Goal: Communication & Community: Ask a question

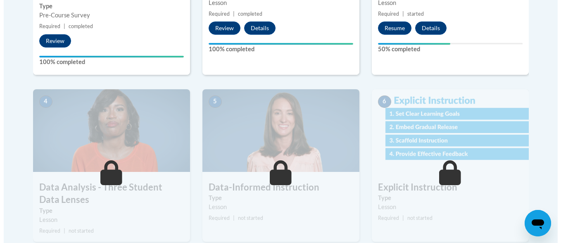
scroll to position [267, 0]
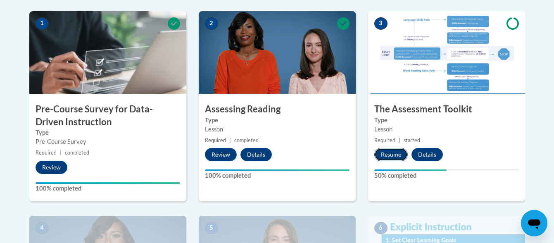
click at [383, 155] on button "Resume" at bounding box center [390, 154] width 33 height 13
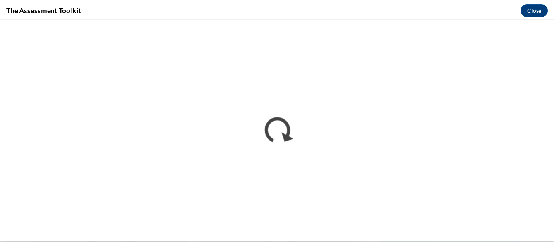
scroll to position [0, 0]
click at [541, 10] on button "Close" at bounding box center [541, 8] width 28 height 13
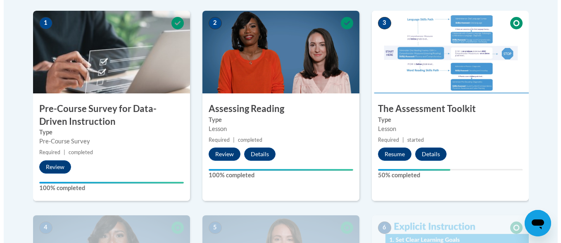
scroll to position [266, 0]
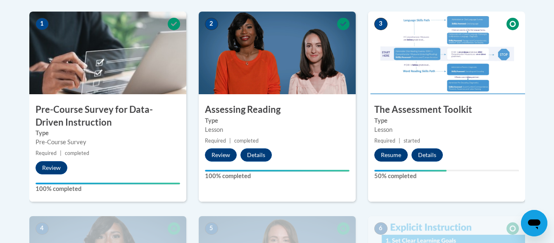
click at [393, 161] on button "Resume" at bounding box center [390, 154] width 33 height 13
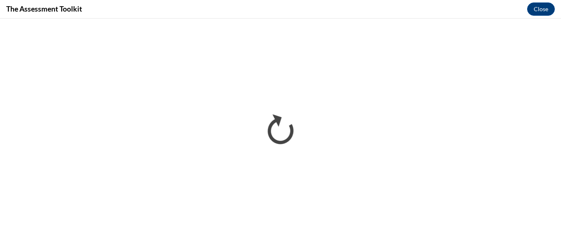
scroll to position [0, 0]
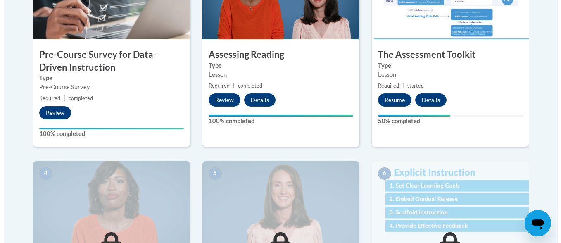
scroll to position [321, 0]
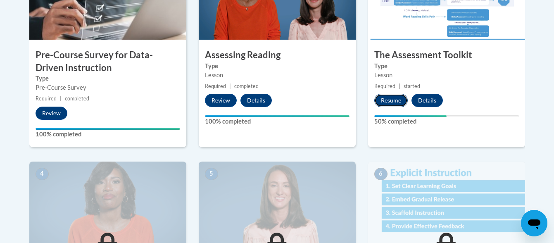
click at [395, 97] on button "Resume" at bounding box center [390, 100] width 33 height 13
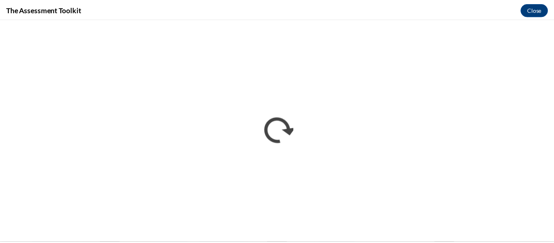
scroll to position [0, 0]
click at [542, 5] on button "Close" at bounding box center [541, 8] width 28 height 13
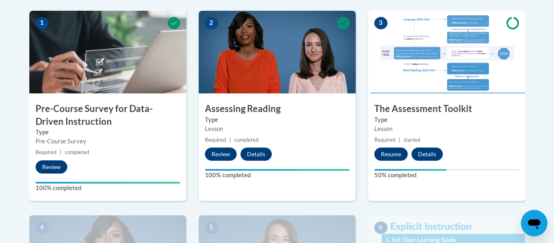
scroll to position [255, 0]
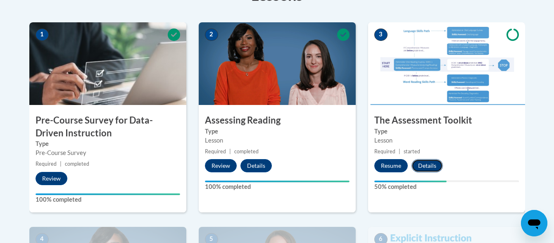
click at [424, 166] on button "Details" at bounding box center [427, 165] width 31 height 13
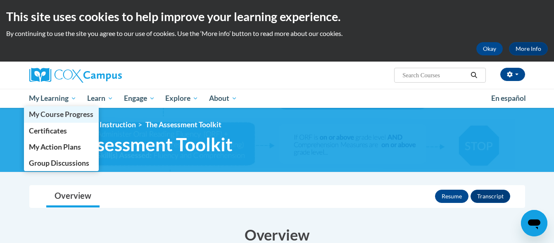
click at [40, 107] on link "My Course Progress" at bounding box center [61, 114] width 75 height 16
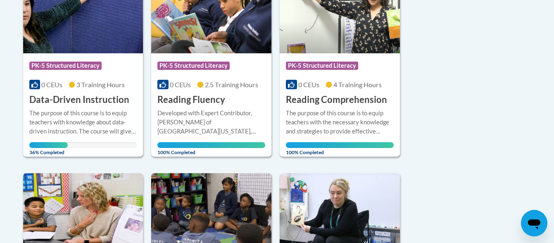
scroll to position [243, 0]
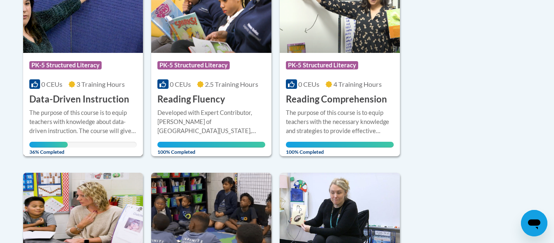
click at [47, 136] on div "The purpose of this course is to equip teachers with knowledge about data-drive…" at bounding box center [83, 127] width 108 height 39
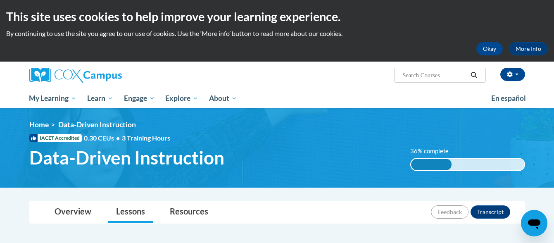
click at [537, 225] on icon "Open messaging window" at bounding box center [534, 224] width 12 height 10
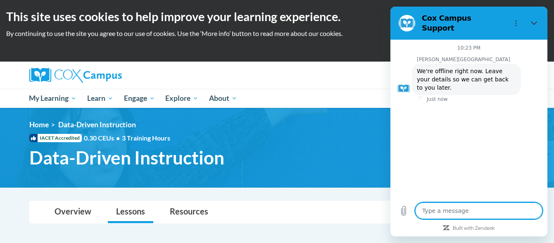
click at [371, 49] on div "Okay More Info" at bounding box center [277, 48] width 542 height 13
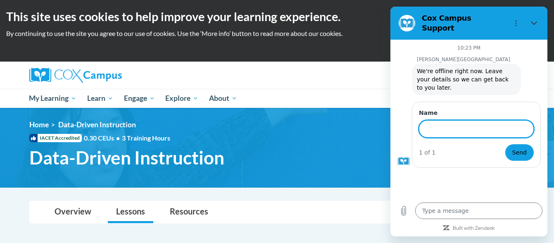
click at [348, 203] on div "Overview Lessons Resources Feedback Transcript" at bounding box center [277, 212] width 483 height 22
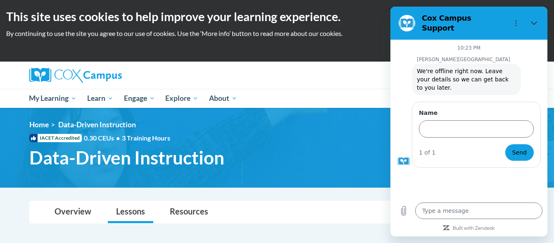
click at [318, 224] on nav "Toggle navigation Overview Lessons Resources Feedback Transcript" at bounding box center [277, 212] width 496 height 23
click at [534, 20] on icon "Close" at bounding box center [534, 23] width 7 height 7
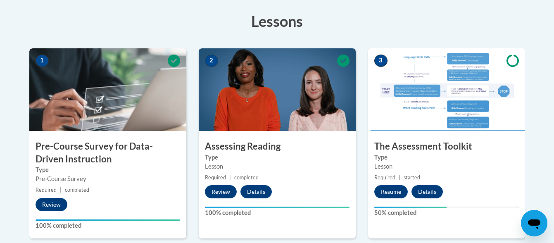
scroll to position [233, 0]
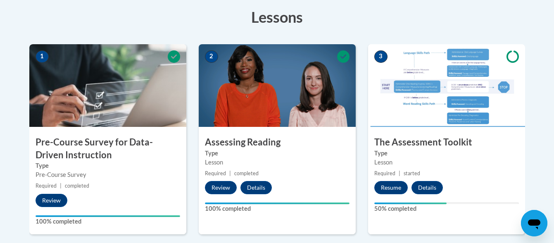
click at [533, 224] on icon "Open messaging window" at bounding box center [534, 224] width 12 height 10
type textarea "x"
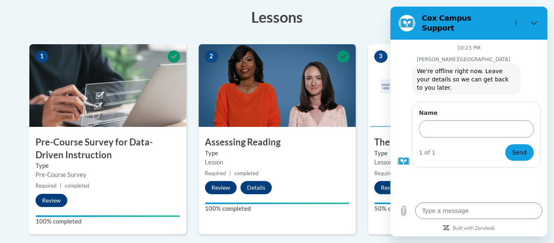
click at [497, 120] on input "Name" at bounding box center [476, 128] width 115 height 17
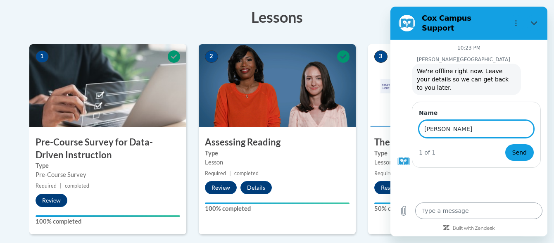
type input "[PERSON_NAME]"
click at [500, 209] on textarea at bounding box center [478, 210] width 127 height 17
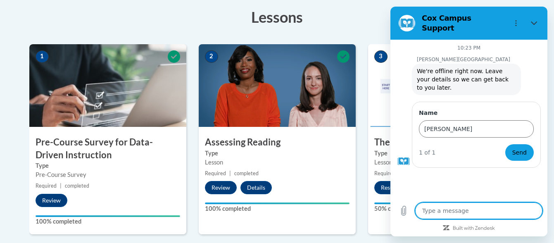
type textarea "I"
type textarea "x"
type textarea "I"
type textarea "x"
type textarea "I h"
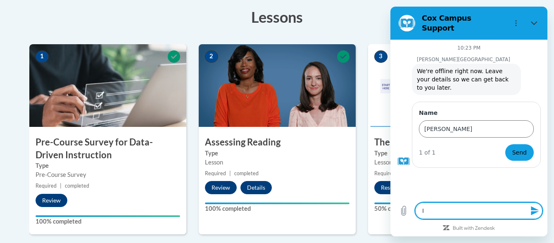
type textarea "x"
type textarea "I ha"
type textarea "x"
type textarea "I hav"
type textarea "x"
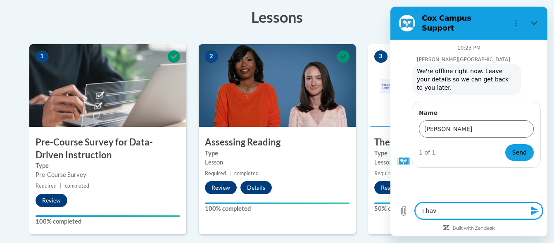
type textarea "I have"
type textarea "x"
type textarea "I have"
type textarea "x"
type textarea "I have c"
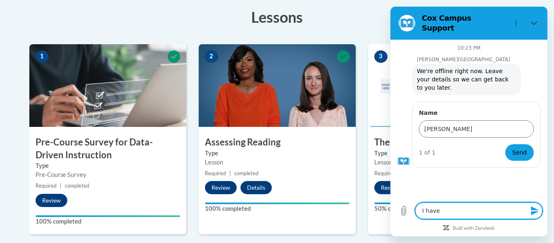
type textarea "x"
type textarea "I have co"
type textarea "x"
type textarea "I have com"
type textarea "x"
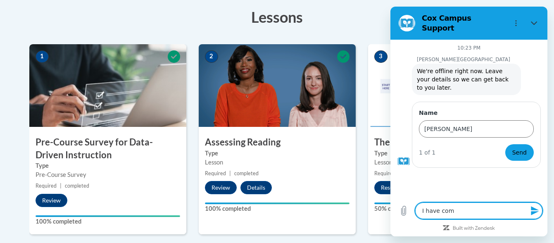
type textarea "I have comp"
type textarea "x"
type textarea "I have compl"
type textarea "x"
type textarea "I have comple"
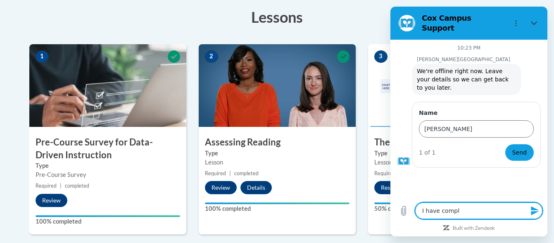
type textarea "x"
type textarea "I have complet"
type textarea "x"
type textarea "I have complete"
type textarea "x"
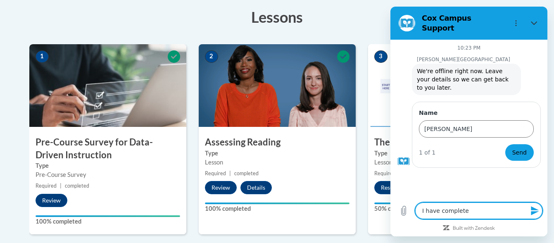
type textarea "I have completed"
type textarea "x"
type textarea "I have completed"
type textarea "x"
type textarea "I have completed t"
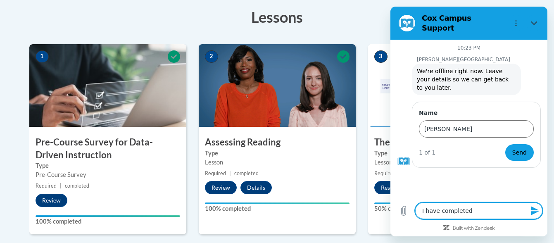
type textarea "x"
type textarea "I have completed th"
type textarea "x"
type textarea "I have completed the"
type textarea "x"
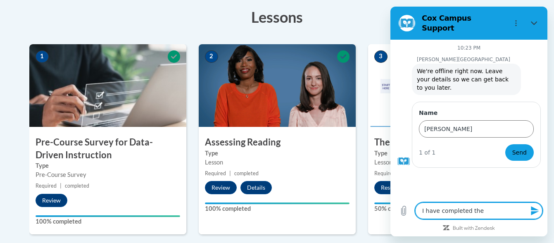
type textarea "I have completed the"
type textarea "x"
type textarea "I have completed the A"
type textarea "x"
type textarea "I have completed the As"
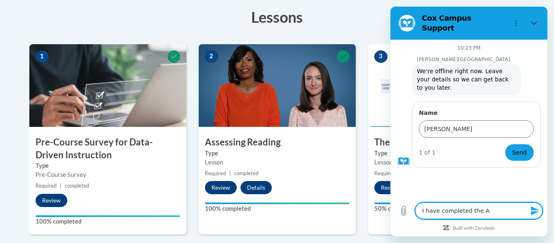
type textarea "x"
type textarea "I have completed the Ass"
type textarea "x"
type textarea "I have completed the Asse"
type textarea "x"
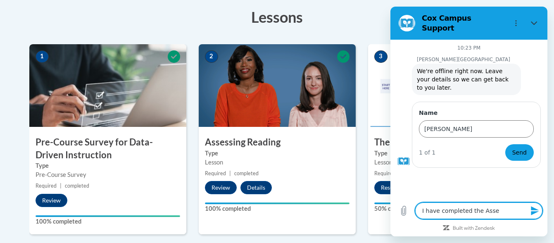
type textarea "I have completed the Asses"
type textarea "x"
type textarea "I have completed the Assess"
type textarea "x"
type textarea "I have completed the Assessm"
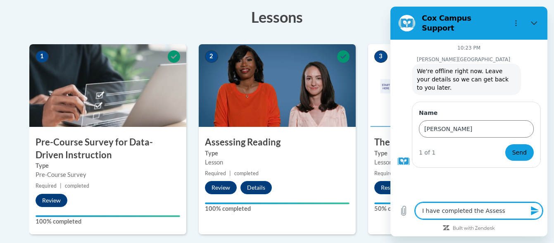
type textarea "x"
type textarea "I have completed the Assessme"
type textarea "x"
type textarea "I have completed the Assessmen"
type textarea "x"
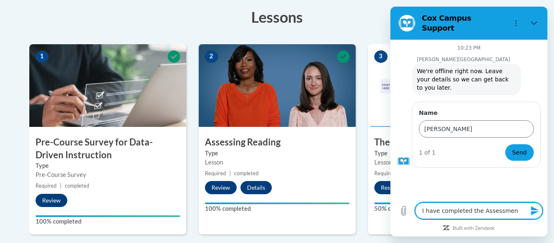
type textarea "I have completed the Assessment"
type textarea "x"
type textarea "I have completed the Assessment"
type textarea "x"
type textarea "I have completed the Assessment T"
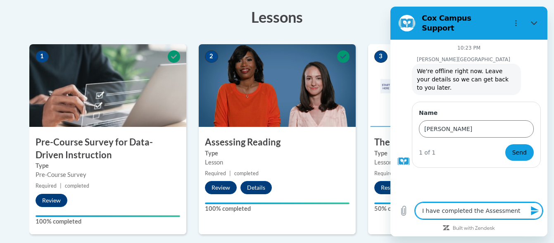
type textarea "x"
type textarea "I have completed the Assessment To"
type textarea "x"
type textarea "I have completed the Assessment Too"
type textarea "x"
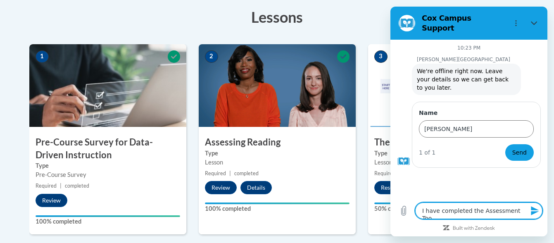
type textarea "I have completed the Assessment Tool"
type textarea "x"
type textarea "I have completed the Assessment Toolk"
type textarea "x"
type textarea "I have completed the Assessment Toolki"
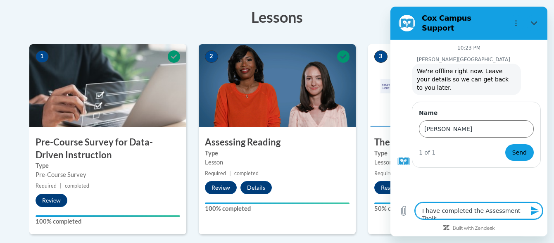
type textarea "x"
type textarea "I have completed the Assessment Toolkit"
type textarea "x"
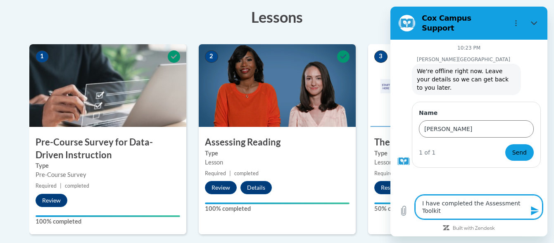
type textarea "I have completed the Assessment Toolkit"
type textarea "x"
type textarea "I have completed the Assessment Toolkit t"
type textarea "x"
type textarea "I have completed the Assessment Toolkit tw"
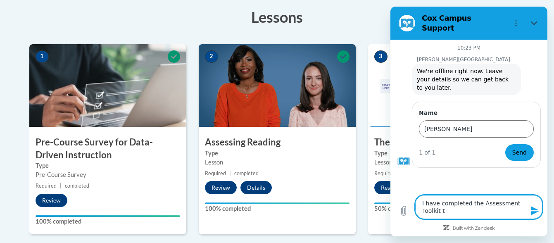
type textarea "x"
type textarea "I have completed the Assessment Toolkit twi"
type textarea "x"
type textarea "I have completed the Assessment Toolkit twic"
type textarea "x"
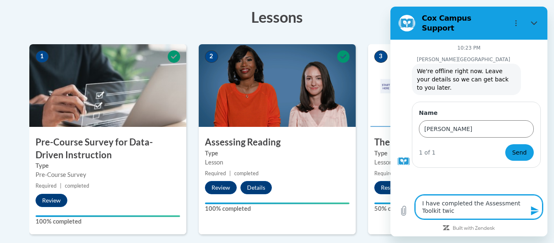
type textarea "I have completed the Assessment Toolkit twice"
type textarea "x"
type textarea "I have completed the Assessment Toolkit twice."
type textarea "x"
type textarea "I have completed the Assessment Toolkit twice."
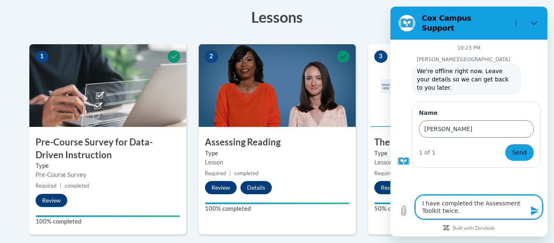
type textarea "x"
type textarea "I have completed the Assessment Toolkit twice. B"
type textarea "x"
type textarea "I have completed the Assessment Toolkit twice. Bo"
type textarea "x"
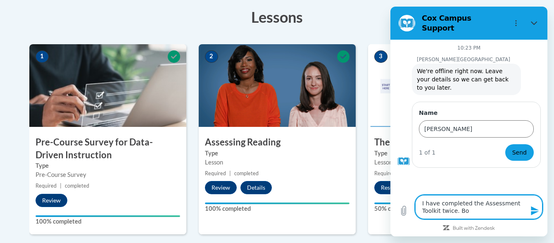
type textarea "I have completed the Assessment Toolkit twice. Bot"
type textarea "x"
type textarea "I have completed the Assessment Toolkit twice. Both"
type textarea "x"
type textarea "I have completed the Assessment Toolkit twice. Both"
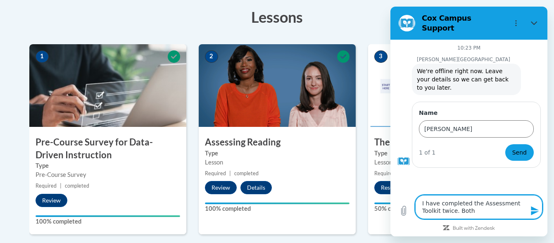
type textarea "x"
type textarea "I have completed the Assessment Toolkit twice. Both t"
type textarea "x"
type textarea "I have completed the Assessment Toolkit twice. Both ti"
type textarea "x"
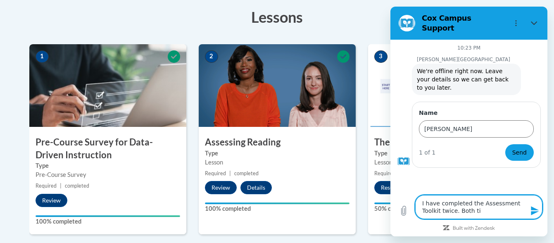
type textarea "I have completed the Assessment Toolkit twice. Both [PERSON_NAME]"
type textarea "x"
type textarea "I have completed the Assessment Toolkit twice. Both time"
type textarea "x"
type textarea "I have completed the Assessment Toolkit twice. Both times"
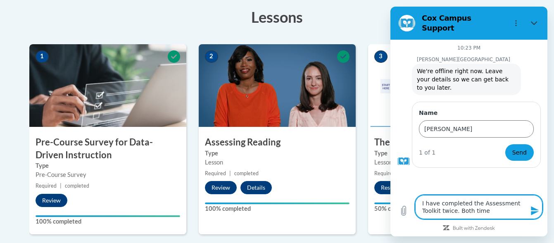
type textarea "x"
type textarea "I have completed the Assessment Toolkit twice. Both times,"
type textarea "x"
type textarea "I have completed the Assessment Toolkit twice. Both times,"
type textarea "x"
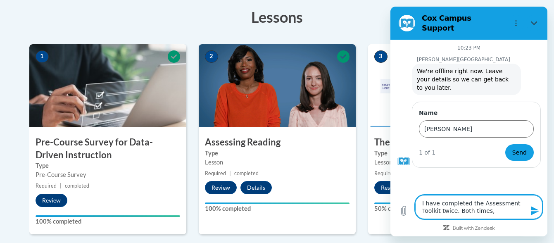
type textarea "I have completed the Assessment Toolkit twice. Both times, I"
type textarea "x"
type textarea "I have completed the Assessment Toolkit twice. Both times, I"
type textarea "x"
type textarea "I have completed the Assessment Toolkit twice. Both times, I w"
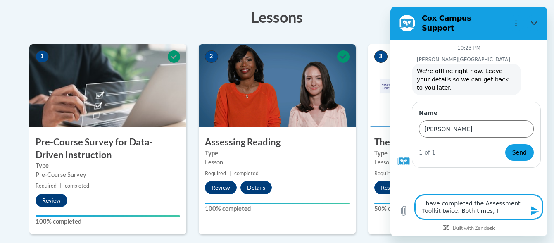
type textarea "x"
type textarea "I have completed the Assessment Toolkit twice. Both times, I wa"
type textarea "x"
type textarea "I have completed the Assessment Toolkit twice. Both times, I was"
type textarea "x"
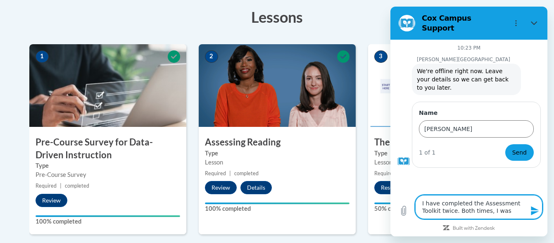
type textarea "I have completed the Assessment Toolkit twice. Both times, I was"
type textarea "x"
type textarea "I have completed the Assessment Toolkit twice. Both times, I was p"
type textarea "x"
type textarea "I have completed the Assessment Toolkit twice. Both times, I was pr"
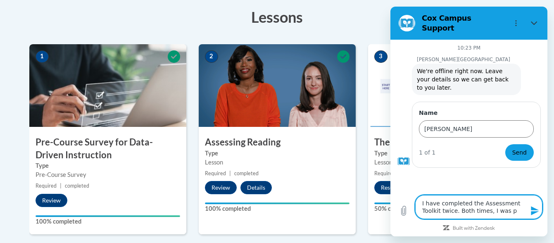
type textarea "x"
type textarea "I have completed the Assessment Toolkit twice. Both times, I was pro"
type textarea "x"
type textarea "I have completed the Assessment Toolkit twice. Both times, I was prom"
type textarea "x"
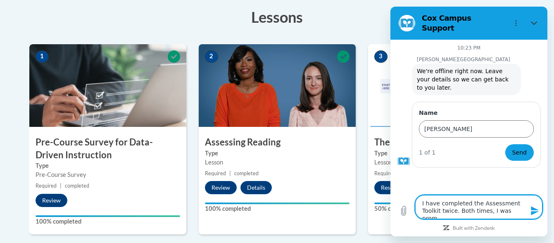
type textarea "I have completed the Assessment Toolkit twice. Both times, I was promp"
type textarea "x"
type textarea "I have completed the Assessment Toolkit twice. Both times, I was prompt"
type textarea "x"
type textarea "I have completed the Assessment Toolkit twice. Both times, I was prompte"
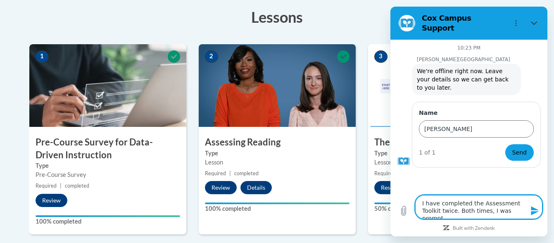
type textarea "x"
type textarea "I have completed the Assessment Toolkit twice. Both times, I was prompted"
type textarea "x"
type textarea "I have completed the Assessment Toolkit twice. Both times, I was prompted"
type textarea "x"
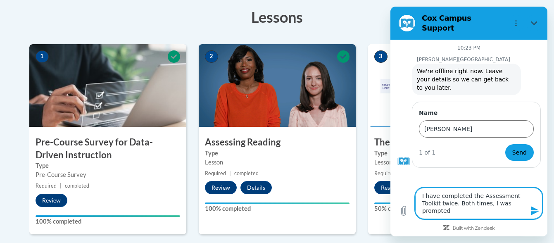
type textarea "I have completed the Assessment Toolkit twice. Both times, I was prompted t"
type textarea "x"
type textarea "I have completed the Assessment Toolkit twice. Both times, I was prompted to"
type textarea "x"
type textarea "I have completed the Assessment Toolkit twice. Both times, I was prompted to"
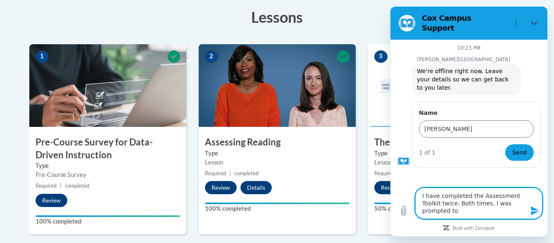
type textarea "x"
type textarea "I have completed the Assessment Toolkit twice. Both times, I was prompted to c"
type textarea "x"
type textarea "I have completed the Assessment Toolkit twice. Both times, I was prompted to cl"
type textarea "x"
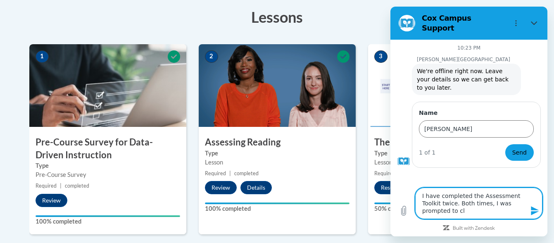
type textarea "I have completed the Assessment Toolkit twice. Both times, I was prompted to cli"
type textarea "x"
type textarea "I have completed the Assessment Toolkit twice. Both times, I was prompted to cl…"
type textarea "x"
type textarea "I have completed the Assessment Toolkit twice. Both times, I was prompted to cl…"
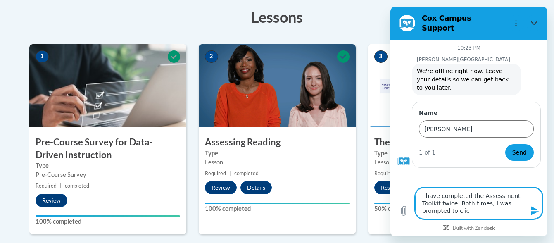
type textarea "x"
type textarea "I have completed the Assessment Toolkit twice. Both times, I was prompted to cl…"
type textarea "x"
type textarea "I have completed the Assessment Toolkit twice. Both times, I was prompted to cl…"
type textarea "x"
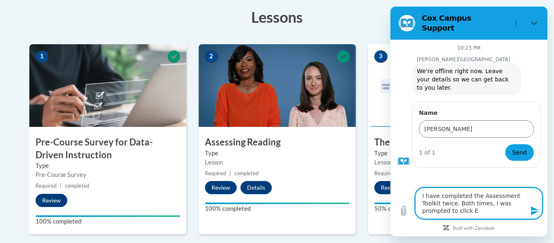
type textarea "I have completed the Assessment Toolkit twice. Both times, I was prompted to cl…"
type textarea "x"
type textarea "I have completed the Assessment Toolkit twice. Both times, I was prompted to cl…"
type textarea "x"
type textarea "I have completed the Assessment Toolkit twice. Both times, I was prompted to cl…"
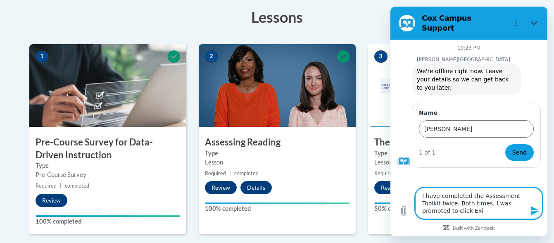
type textarea "x"
type textarea "I have completed the Assessment Toolkit twice. Both times, I was prompted to cl…"
type textarea "x"
type textarea "I have completed the Assessment Toolkit twice. Both times, I was prompted to cl…"
type textarea "x"
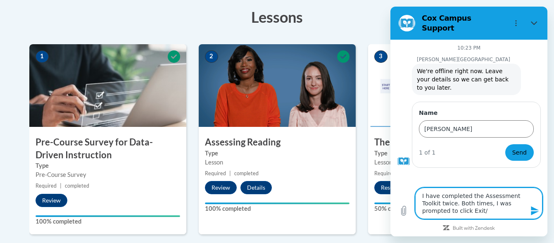
type textarea "I have completed the Assessment Toolkit twice. Both times, I was prompted to cl…"
type textarea "x"
type textarea "I have completed the Assessment Toolkit twice. Both times, I was prompted to cl…"
type textarea "x"
type textarea "I have completed the Assessment Toolkit twice. Both times, I was prompted to cl…"
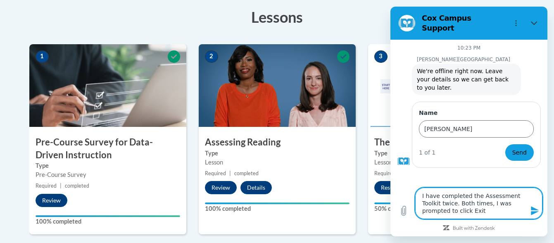
type textarea "x"
type textarea "I have completed the Assessment Toolkit twice. Both times, I was prompted to cl…"
type textarea "x"
type textarea "I have completed the Assessment Toolkit twice. Both times, I was prompted to cl…"
type textarea "x"
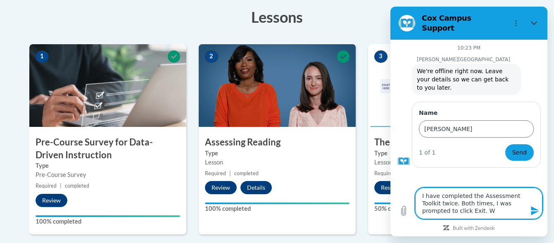
type textarea "I have completed the Assessment Toolkit twice. Both times, I was prompted to cl…"
type textarea "x"
type textarea "I have completed the Assessment Toolkit twice. Both times, I was prompted to cl…"
type textarea "x"
type textarea "I have completed the Assessment Toolkit twice. Both times, I was prompted to cl…"
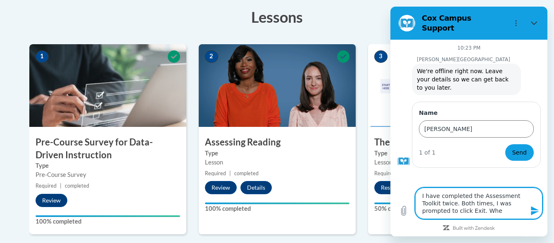
type textarea "x"
type textarea "I have completed the Assessment Toolkit twice. Both times, I was prompted to cl…"
type textarea "x"
type textarea "I have completed the Assessment Toolkit twice. Both times, I was prompted to cl…"
type textarea "x"
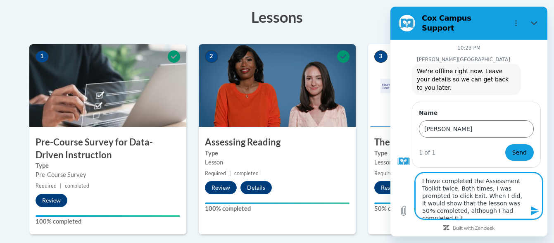
scroll to position [3, 0]
click at [477, 193] on textarea "I have completed the Assessment Toolkit twice. Both times, I was prompted to cl…" at bounding box center [478, 196] width 127 height 46
click at [507, 200] on textarea "I have completed the Assessment Toolkit twice. Both times, I was prompted to cl…" at bounding box center [478, 196] width 127 height 46
click at [452, 214] on textarea "I have completed the Assessment Toolkit twice. Both times, I was prompted to cl…" at bounding box center [478, 196] width 127 height 46
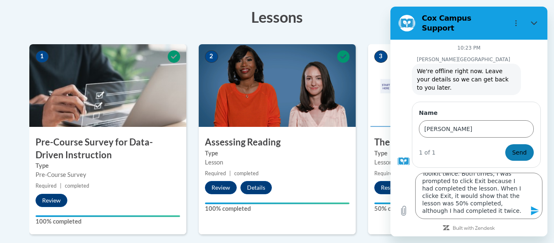
click at [515, 148] on span "Send" at bounding box center [519, 153] width 14 height 10
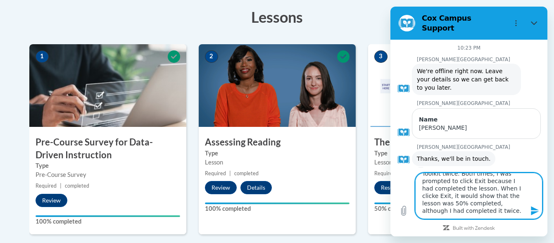
click at [534, 210] on icon "Send message" at bounding box center [535, 210] width 8 height 9
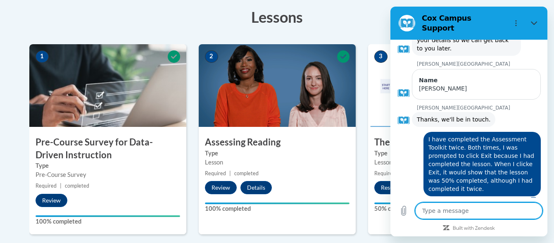
scroll to position [41, 0]
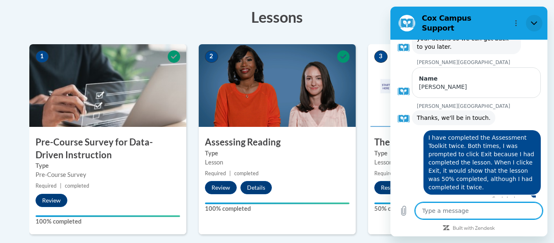
click at [531, 20] on icon "Close" at bounding box center [534, 23] width 7 height 7
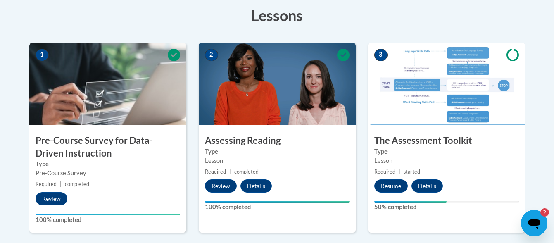
scroll to position [234, 0]
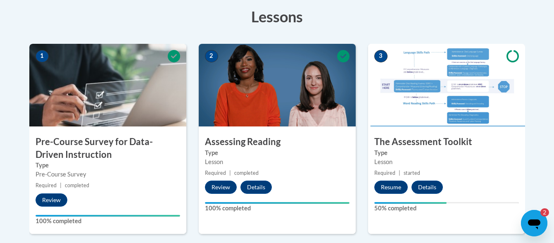
click at [284, 55] on img at bounding box center [277, 85] width 157 height 83
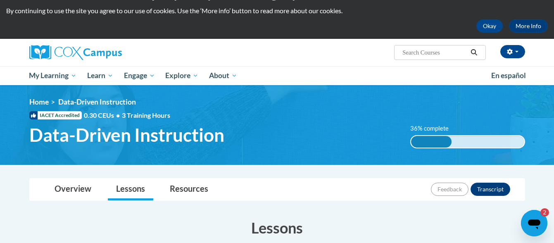
scroll to position [0, 0]
